Goal: Obtain resource: Download file/media

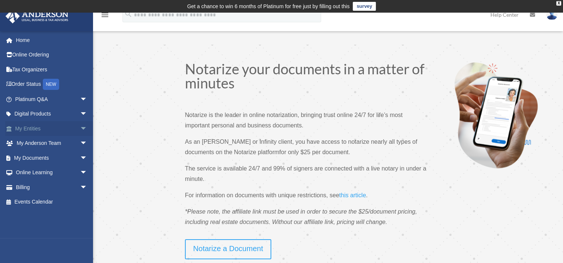
click at [80, 131] on span "arrow_drop_down" at bounding box center [87, 128] width 15 height 15
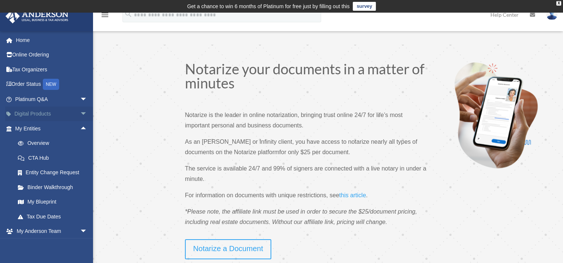
click at [80, 115] on span "arrow_drop_down" at bounding box center [87, 114] width 15 height 15
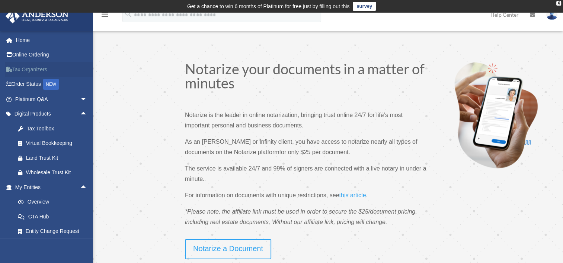
click at [26, 69] on link "Tax Organizers" at bounding box center [51, 69] width 93 height 15
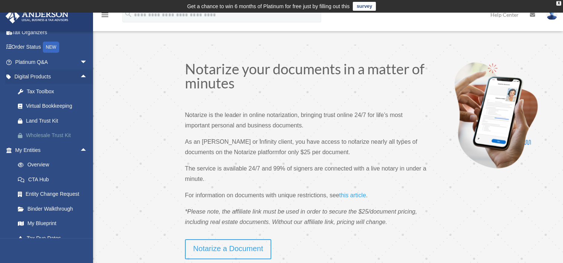
scroll to position [112, 0]
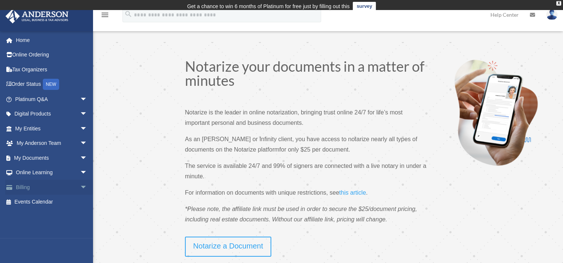
click at [45, 187] on link "Billing arrow_drop_down" at bounding box center [51, 187] width 93 height 15
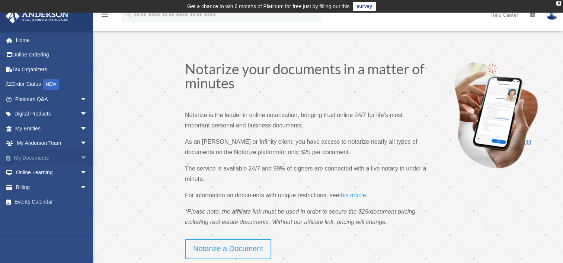
click at [80, 159] on span "arrow_drop_down" at bounding box center [87, 158] width 15 height 15
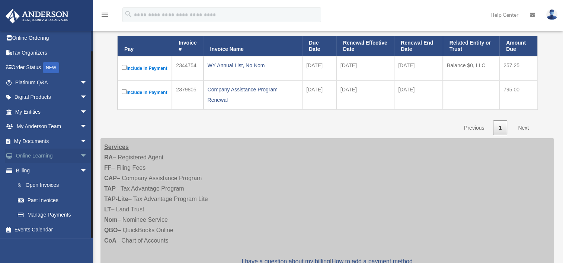
scroll to position [112, 0]
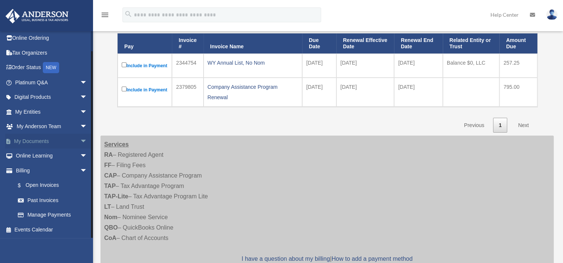
click at [80, 139] on span "arrow_drop_down" at bounding box center [87, 141] width 15 height 15
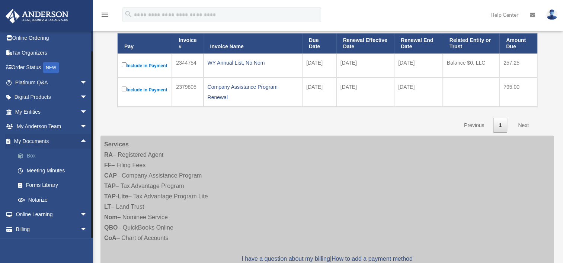
click at [24, 152] on link "Box" at bounding box center [54, 156] width 88 height 15
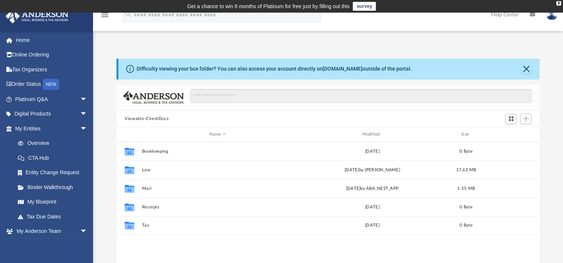
scroll to position [163, 417]
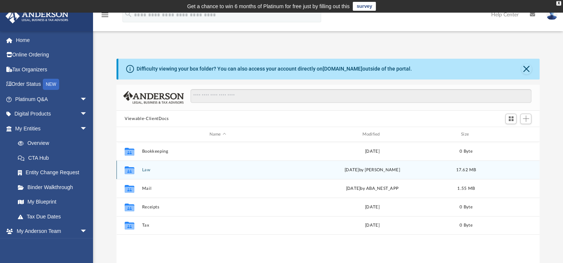
click at [145, 165] on div "Collaborated Folder Law Thu Mar 27 2025 by Cat Hernandez Sarmiento 17.62 MB" at bounding box center [327, 170] width 423 height 19
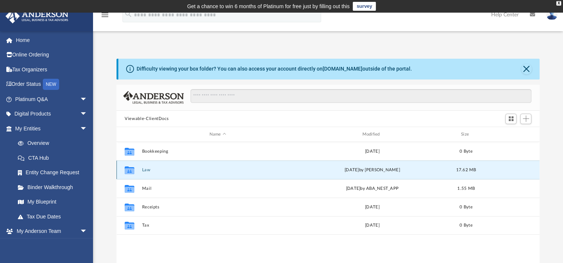
click at [145, 170] on button "Law" at bounding box center [217, 170] width 151 height 5
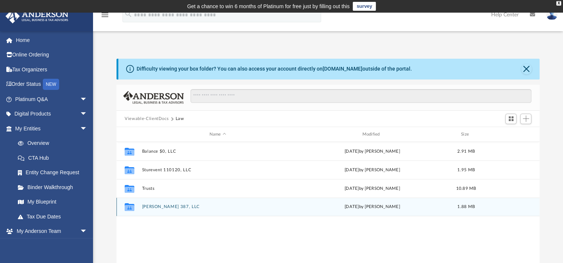
click at [153, 210] on div "Collaborated Folder Vaughan 387, LLC Thu Mar 27 2025 by Cat Hernandez Sarmiento…" at bounding box center [327, 207] width 423 height 19
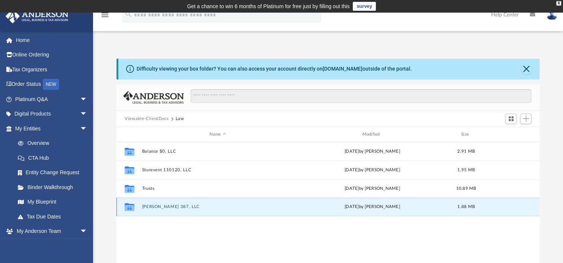
click at [154, 206] on button "Vaughan 387, LLC" at bounding box center [217, 207] width 151 height 5
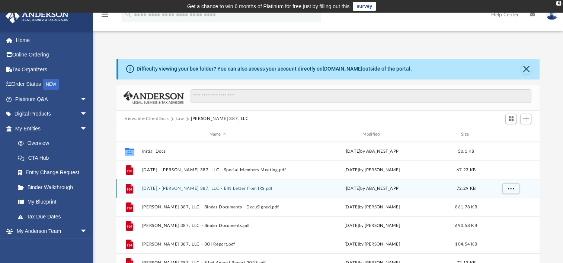
click at [231, 189] on button "2024.05.08 - Vaughan 387, LLC - EIN Letter from IRS.pdf" at bounding box center [217, 188] width 151 height 5
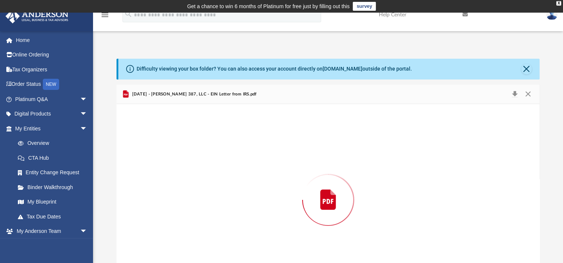
scroll to position [33, 0]
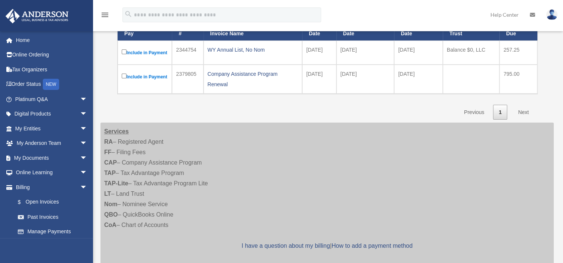
scroll to position [124, 0]
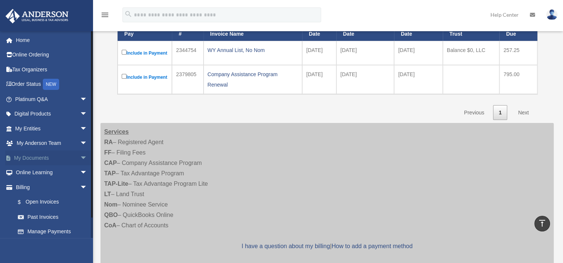
click at [23, 161] on link "My Documents arrow_drop_down" at bounding box center [51, 158] width 93 height 15
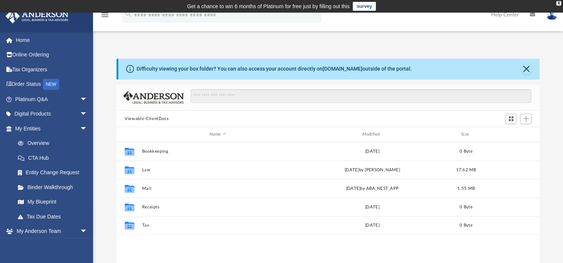
scroll to position [163, 417]
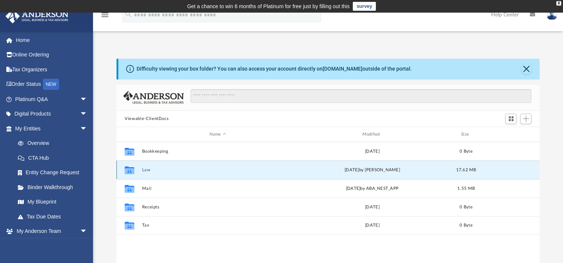
click at [145, 168] on button "Law" at bounding box center [217, 170] width 151 height 5
click at [152, 170] on button "Sturevent 110120, LLC" at bounding box center [217, 170] width 151 height 5
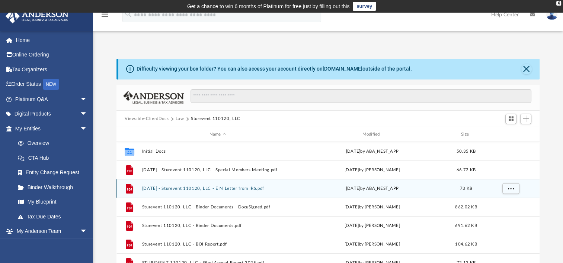
click at [157, 186] on button "[DATE] - Sturevent 110120, LLC - EIN Letter from IRS.pdf" at bounding box center [217, 188] width 151 height 5
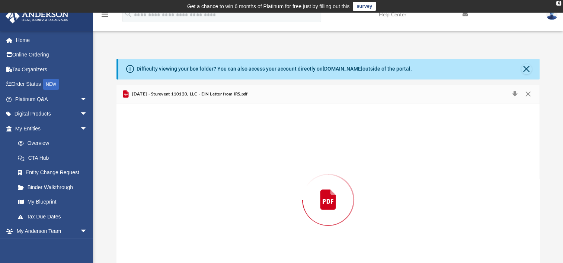
scroll to position [33, 0]
